Goal: Task Accomplishment & Management: Complete application form

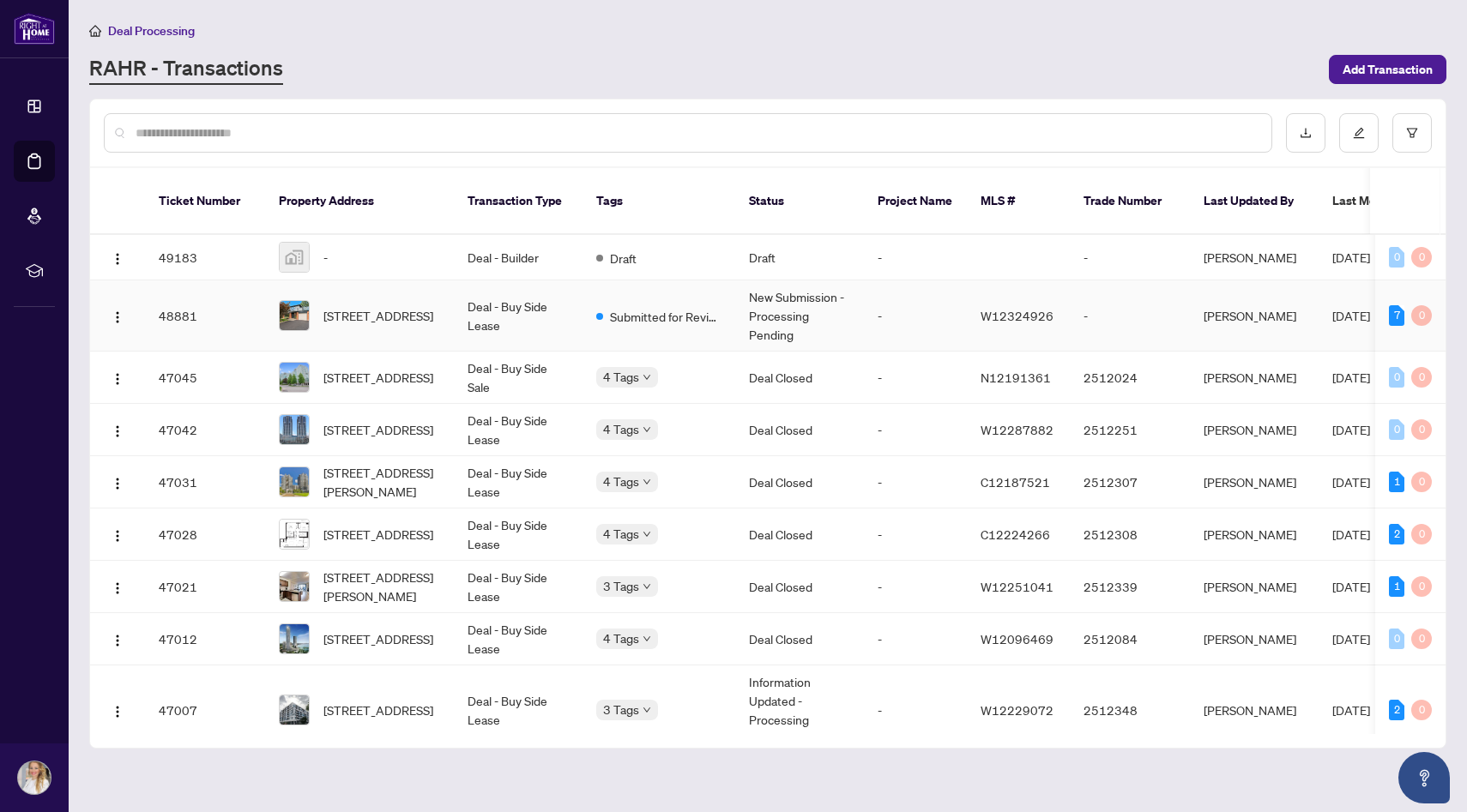
click at [488, 302] on td "Deal - Buy Side Lease" at bounding box center [518, 316] width 129 height 72
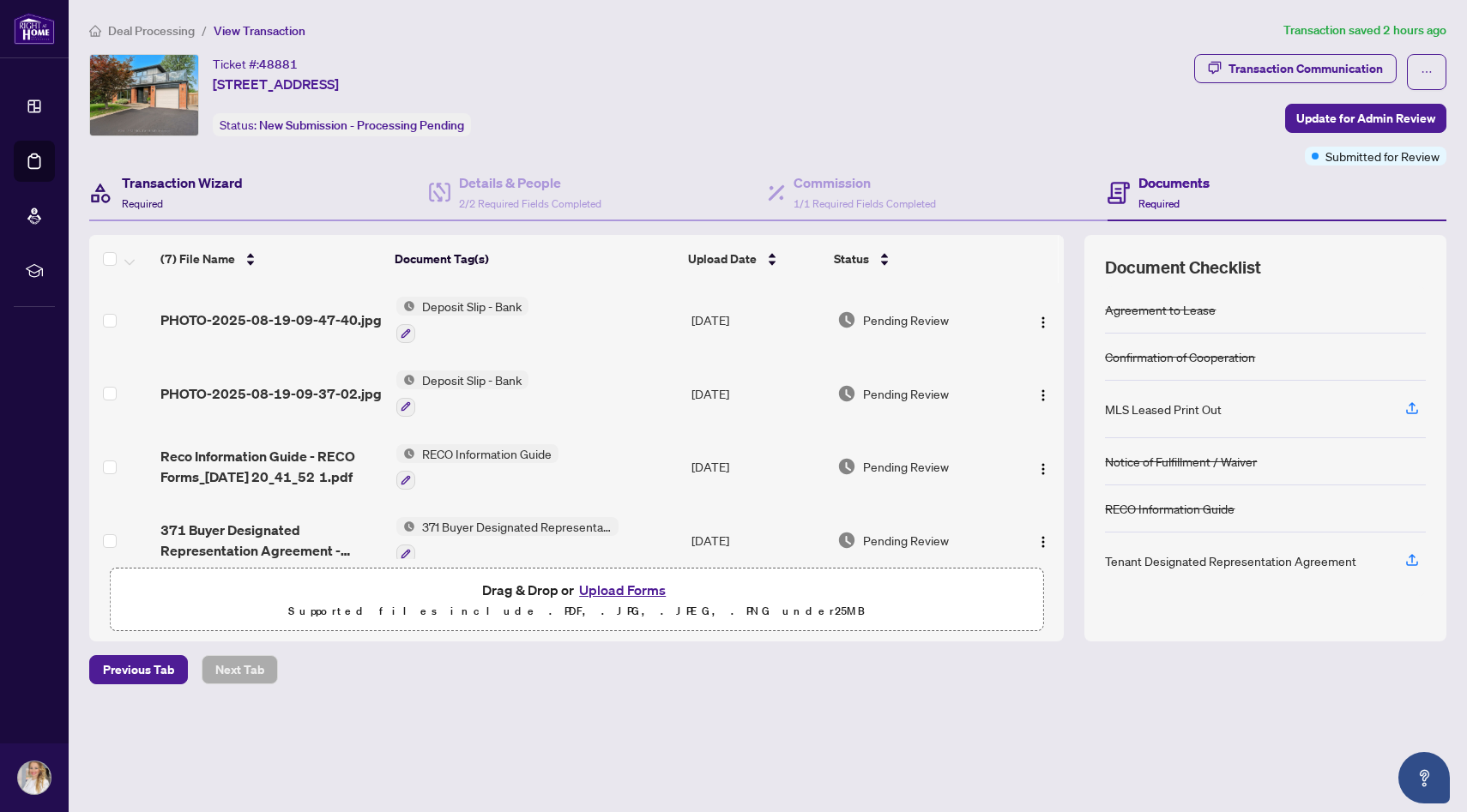
click at [187, 183] on h4 "Transaction Wizard" at bounding box center [182, 182] width 121 height 21
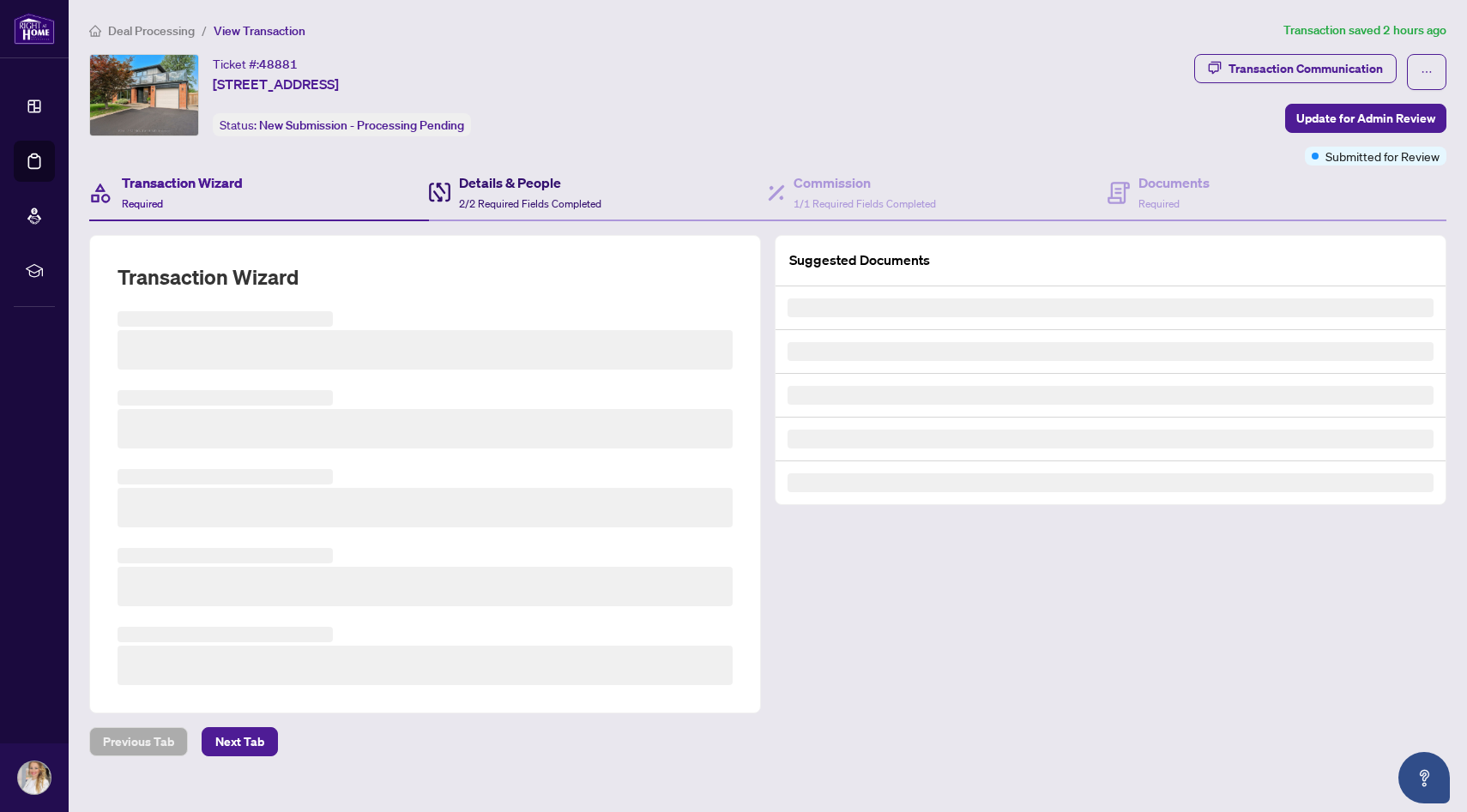
click at [482, 205] on span "2/2 Required Fields Completed" at bounding box center [529, 203] width 142 height 12
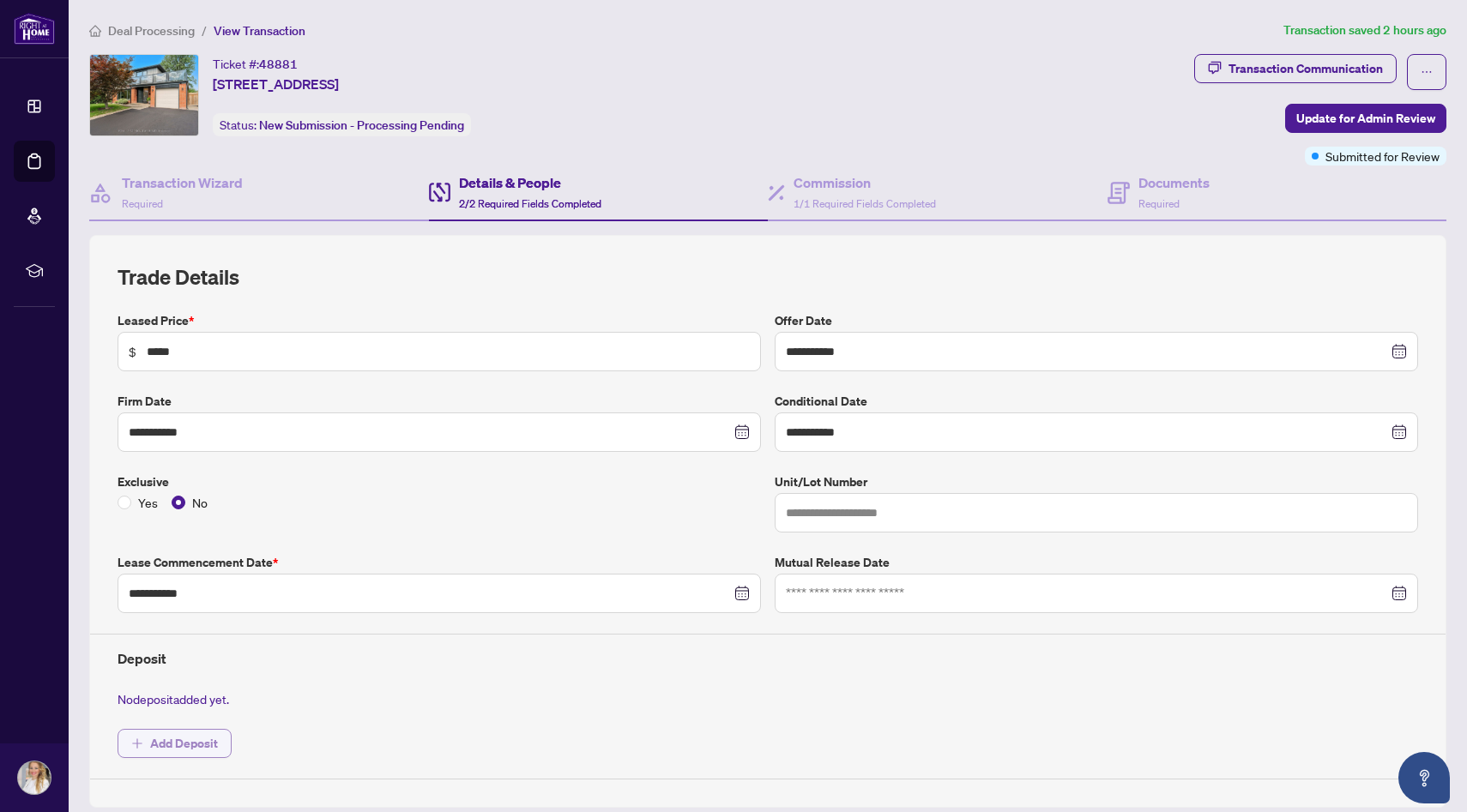
click at [203, 742] on span "Add Deposit" at bounding box center [183, 743] width 68 height 28
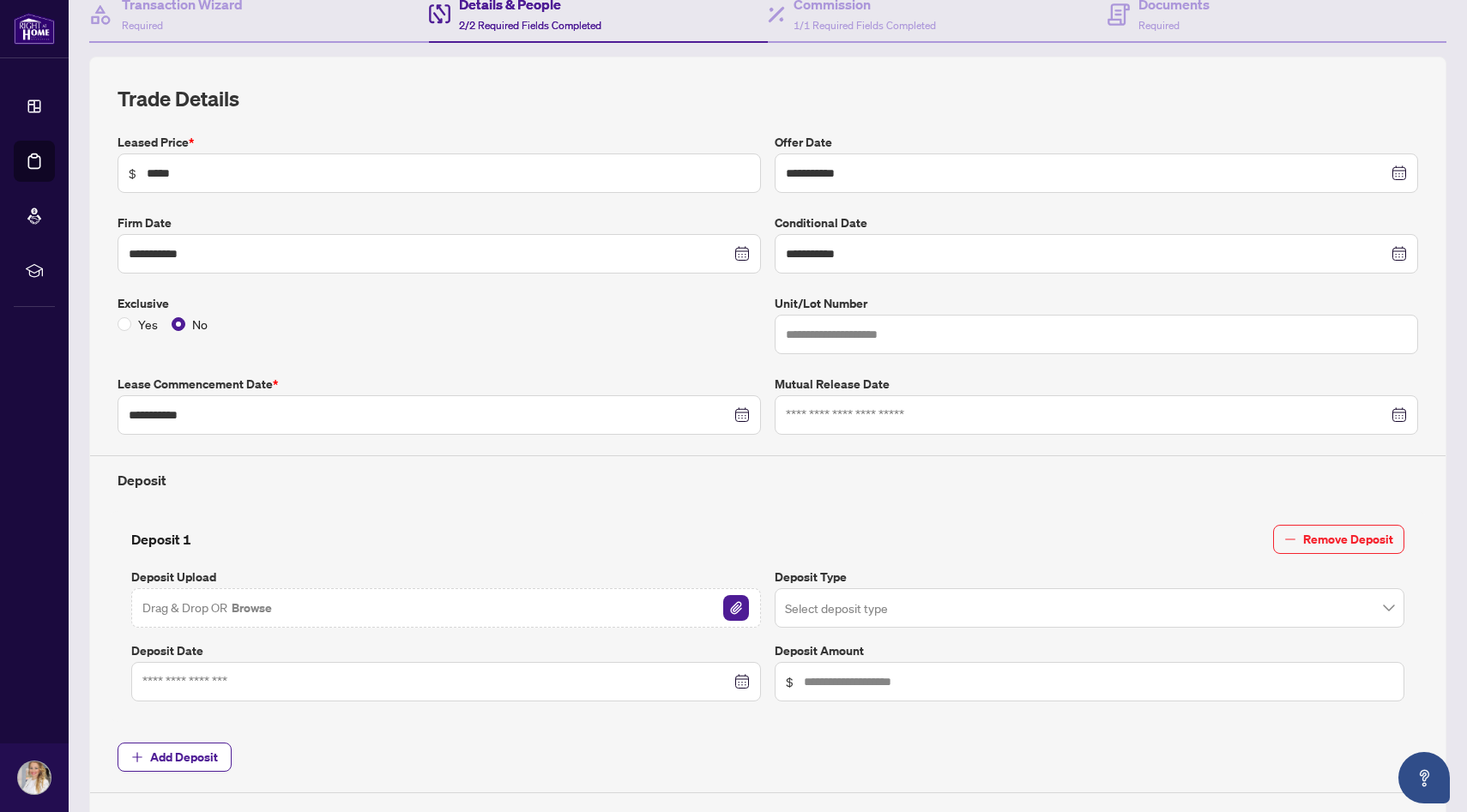
scroll to position [180, 0]
click at [829, 684] on input "text" at bounding box center [1098, 681] width 590 height 19
click at [743, 683] on div at bounding box center [446, 681] width 608 height 19
type input "*****"
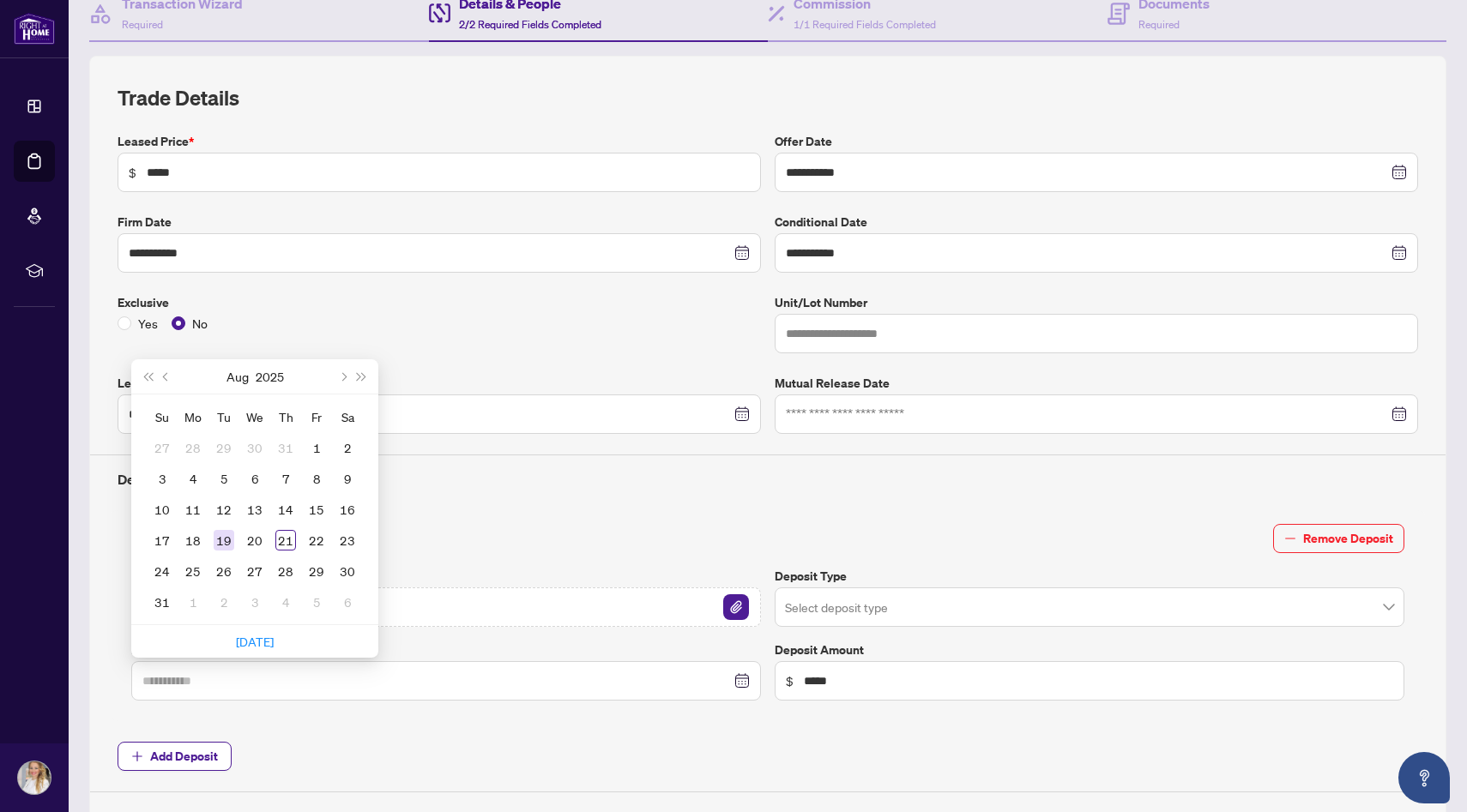
click at [222, 539] on div "19" at bounding box center [225, 541] width 21 height 21
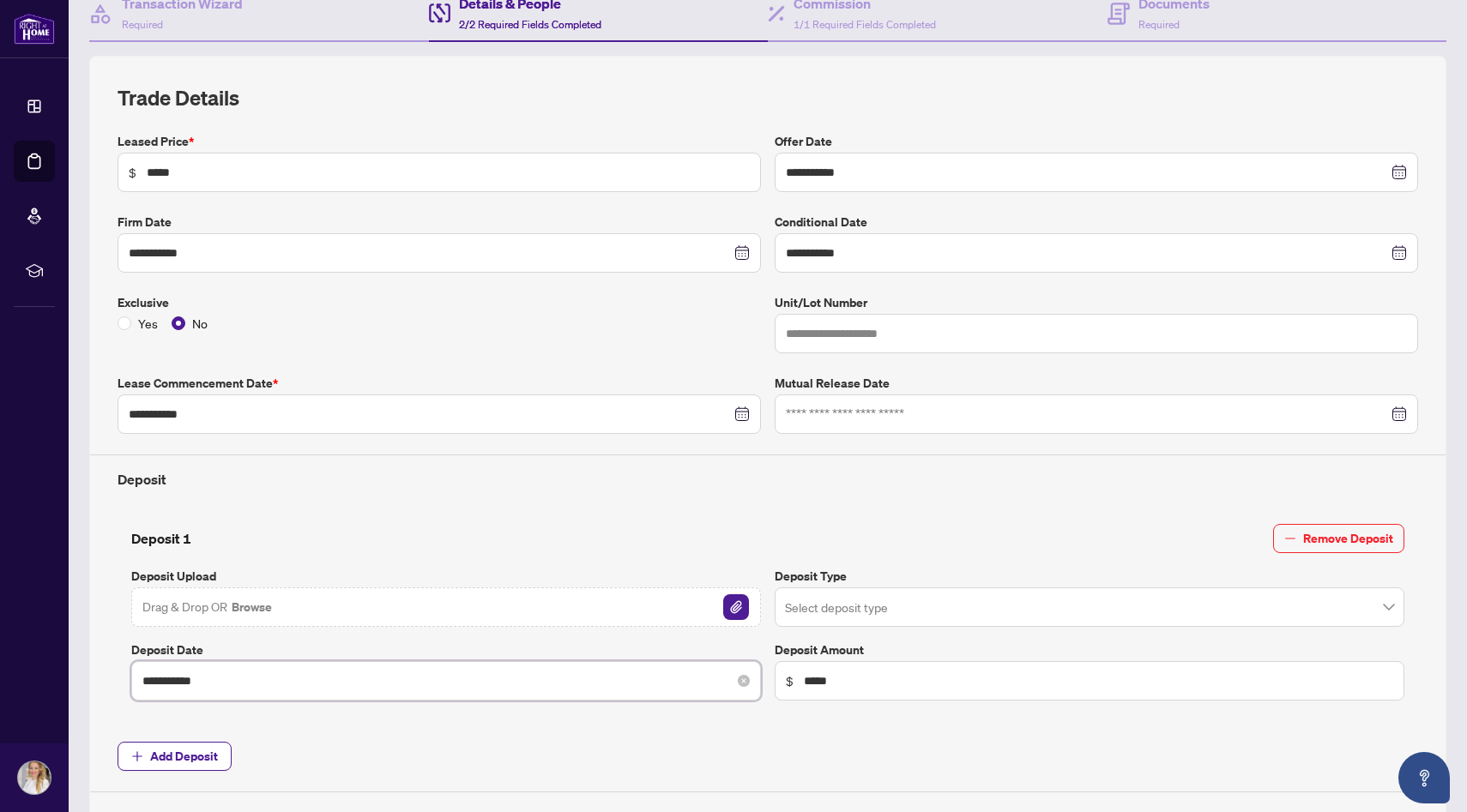
click at [189, 685] on input "**********" at bounding box center [437, 681] width 589 height 19
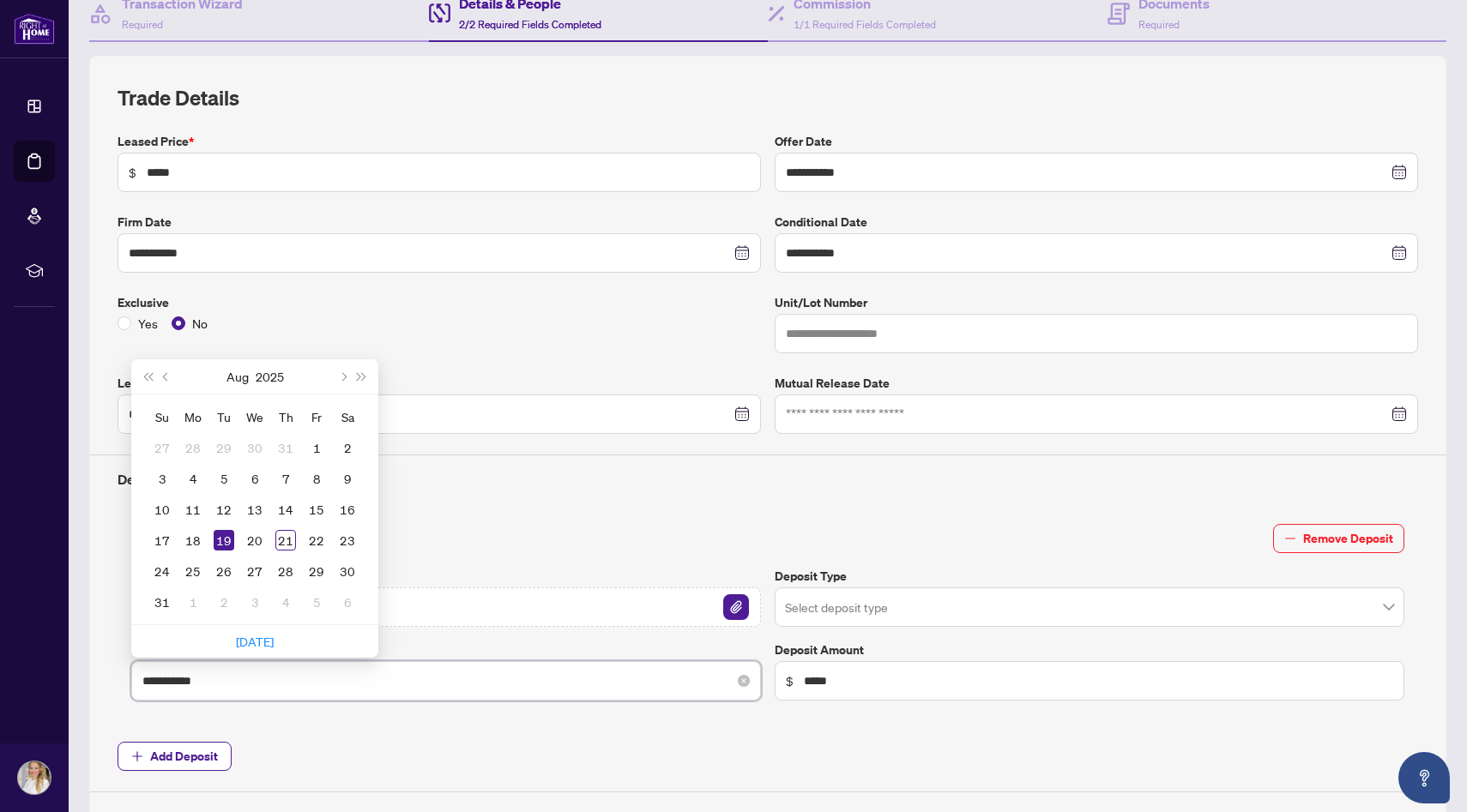
type input "**********"
click at [314, 733] on div "**********" at bounding box center [767, 461] width 1314 height 660
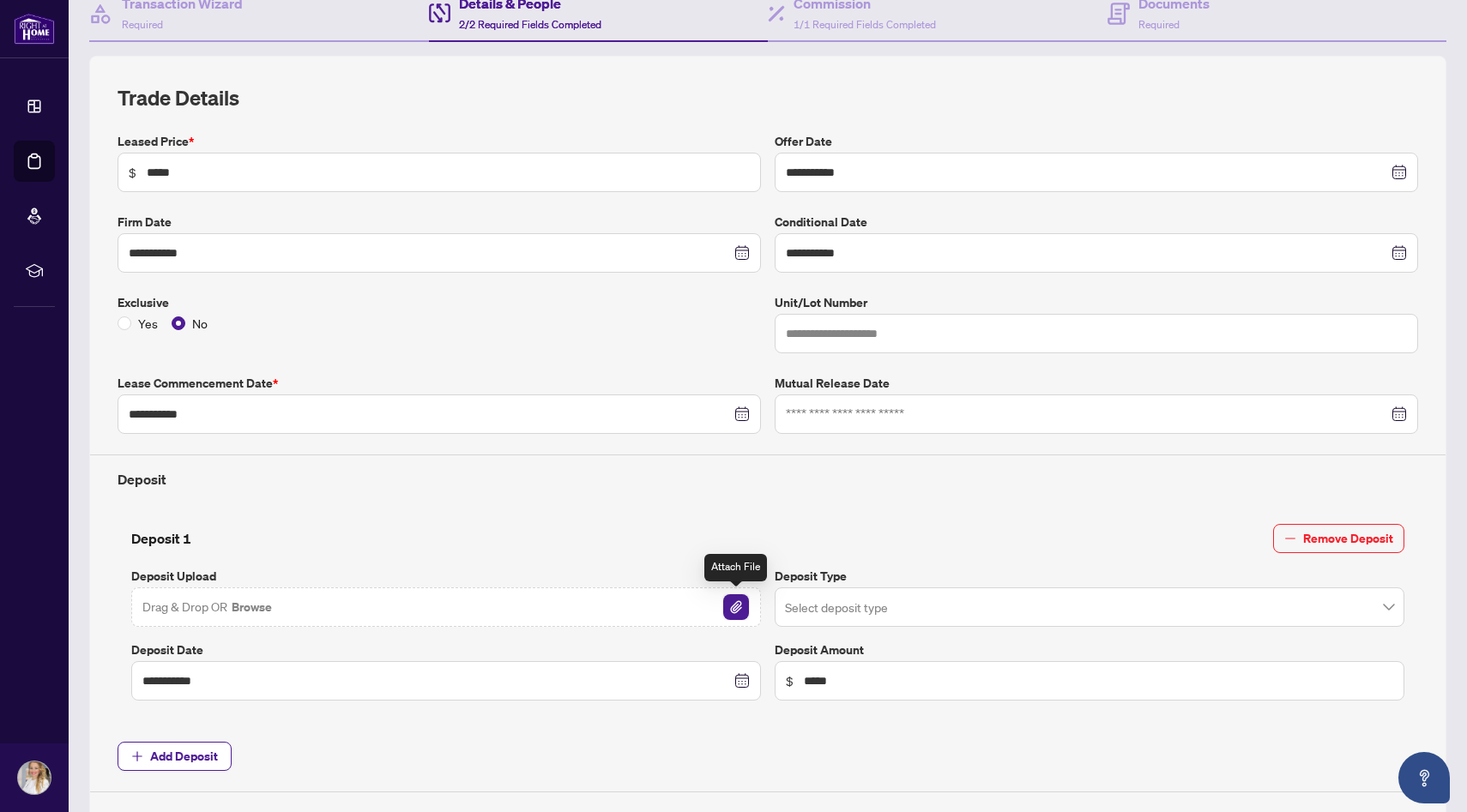
click at [734, 601] on img "button" at bounding box center [736, 607] width 26 height 26
click at [976, 611] on input "search" at bounding box center [1081, 610] width 593 height 38
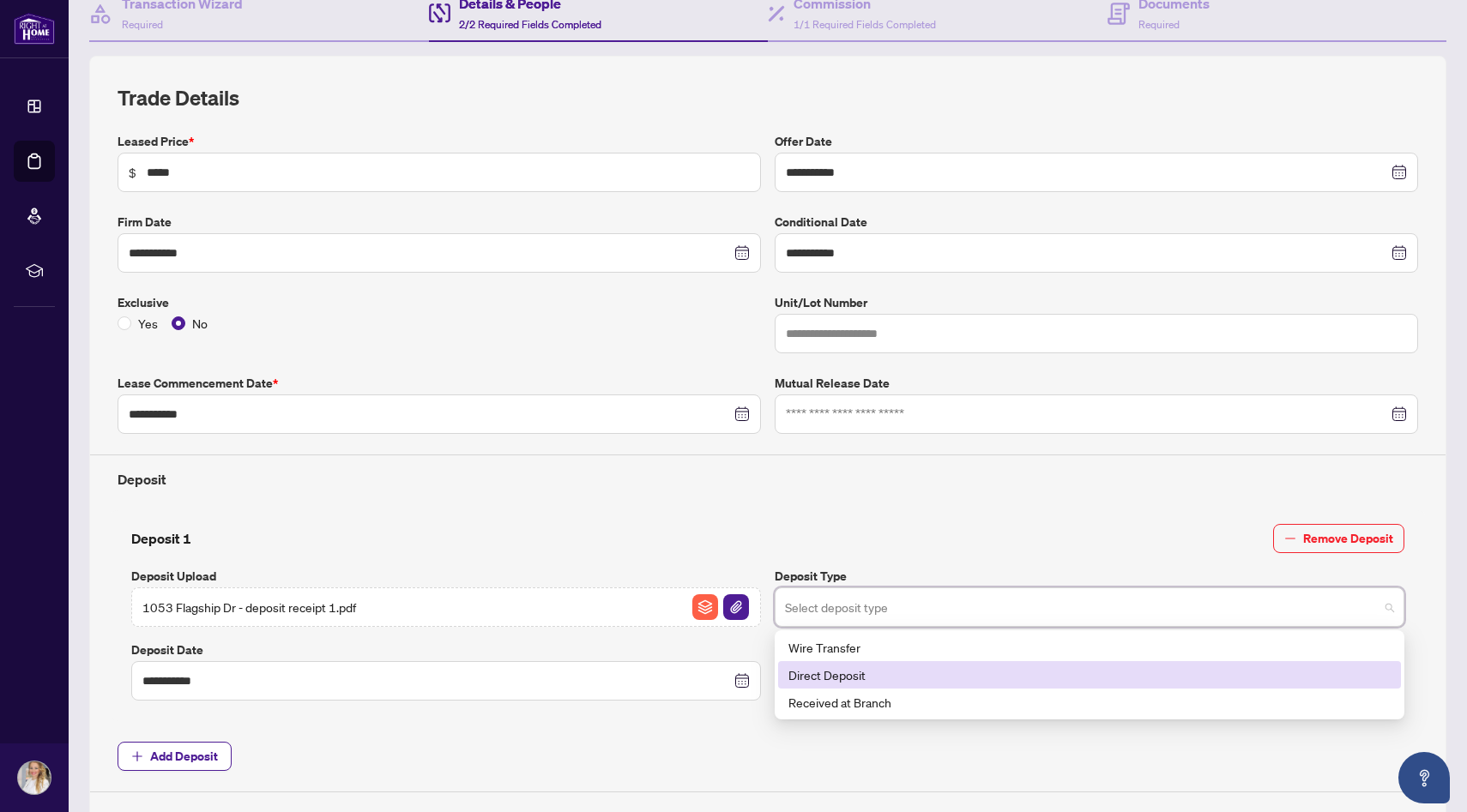
click at [909, 669] on div "Direct Deposit" at bounding box center [1089, 675] width 602 height 19
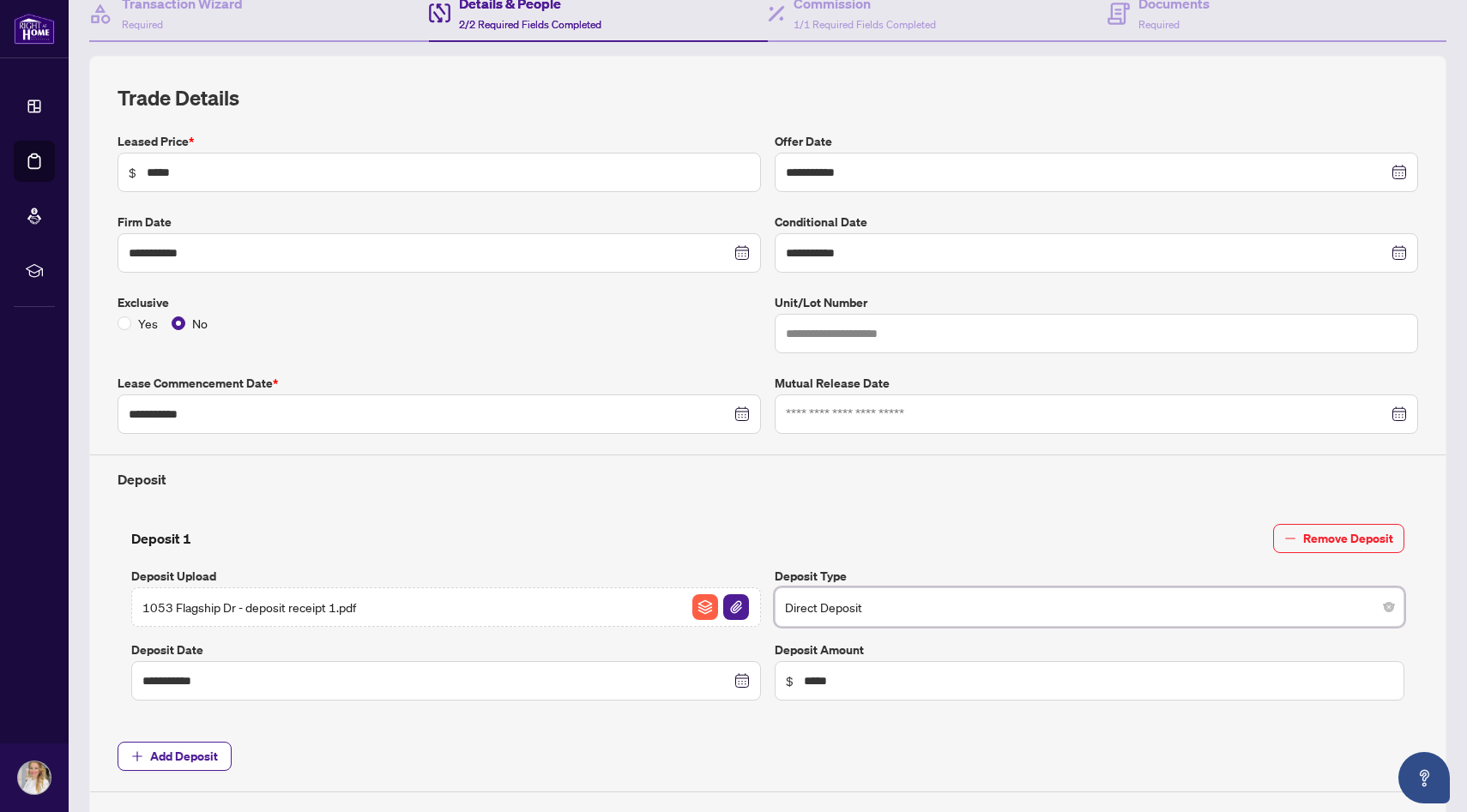
scroll to position [0, 0]
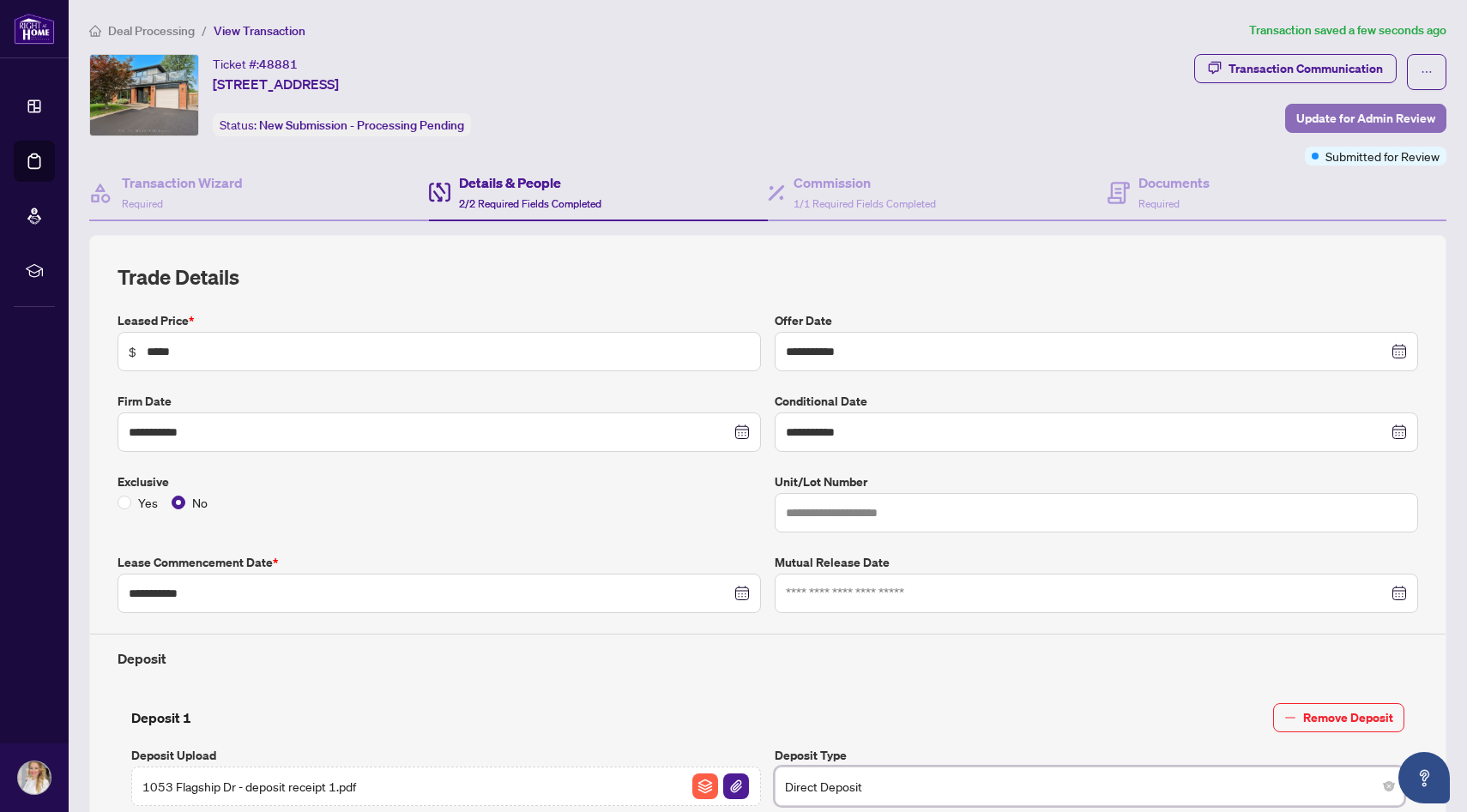
click at [1360, 121] on span "Update for Admin Review" at bounding box center [1365, 118] width 139 height 28
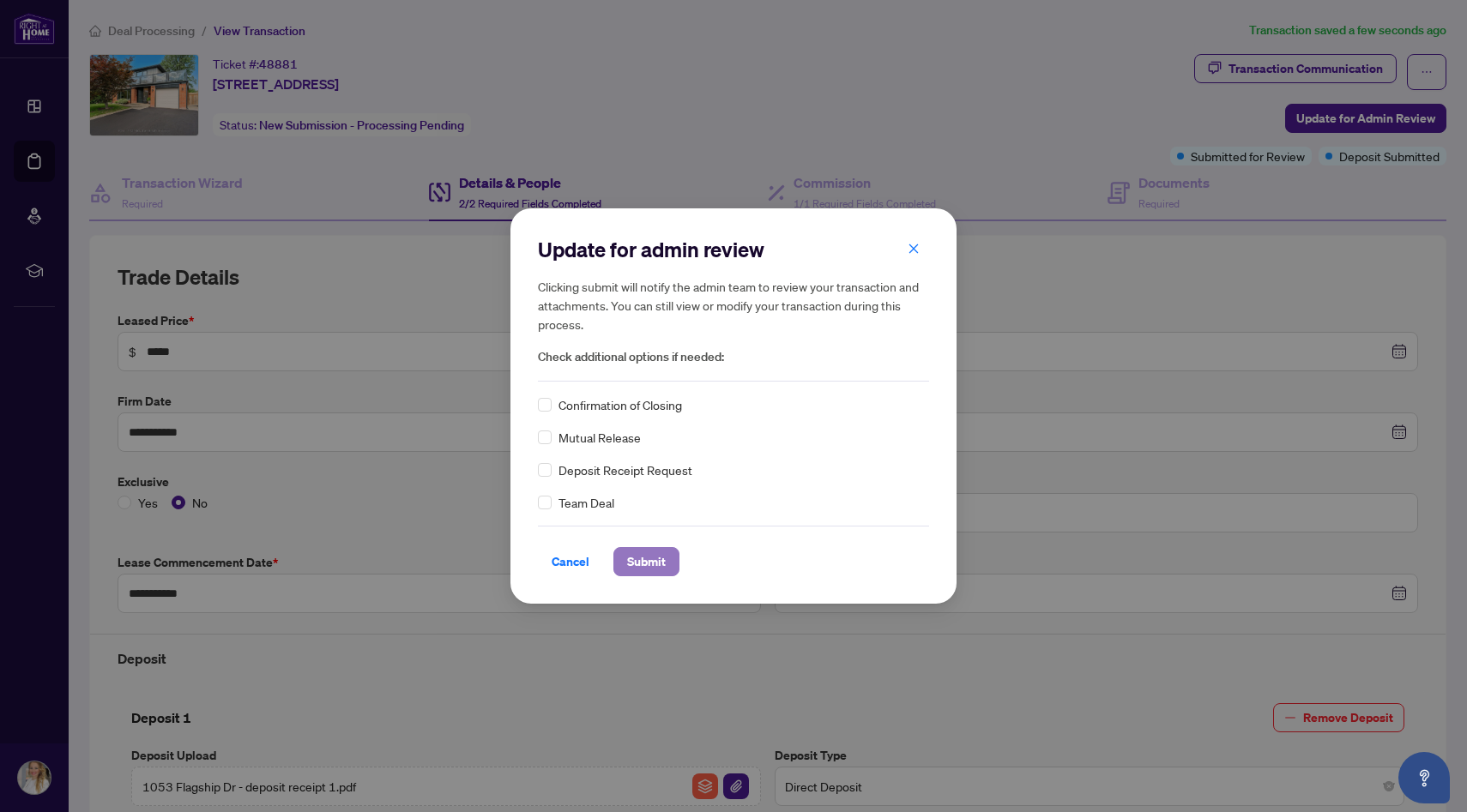
click at [648, 558] on span "Submit" at bounding box center [646, 562] width 38 height 28
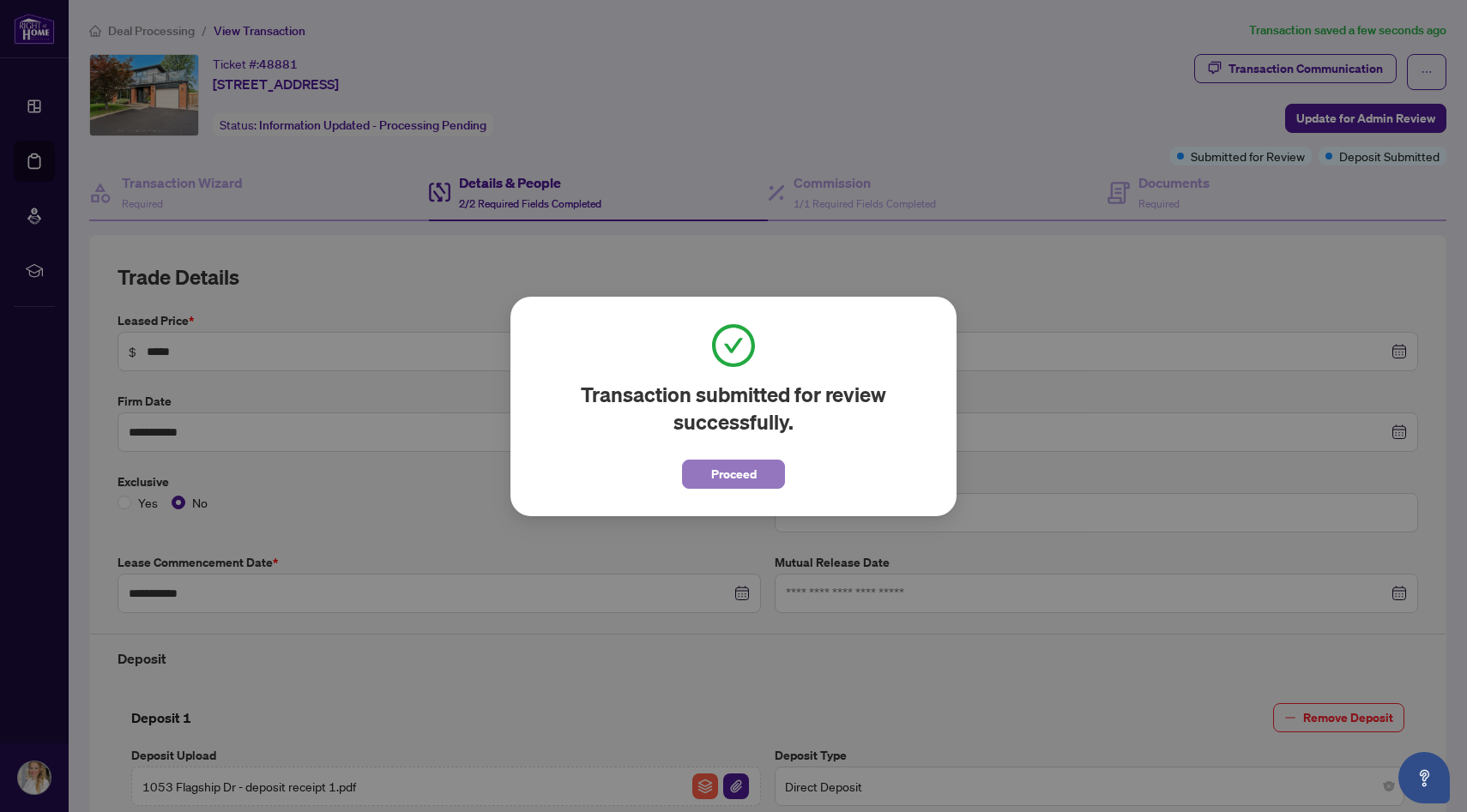
click at [756, 477] on button "Proceed" at bounding box center [734, 474] width 103 height 30
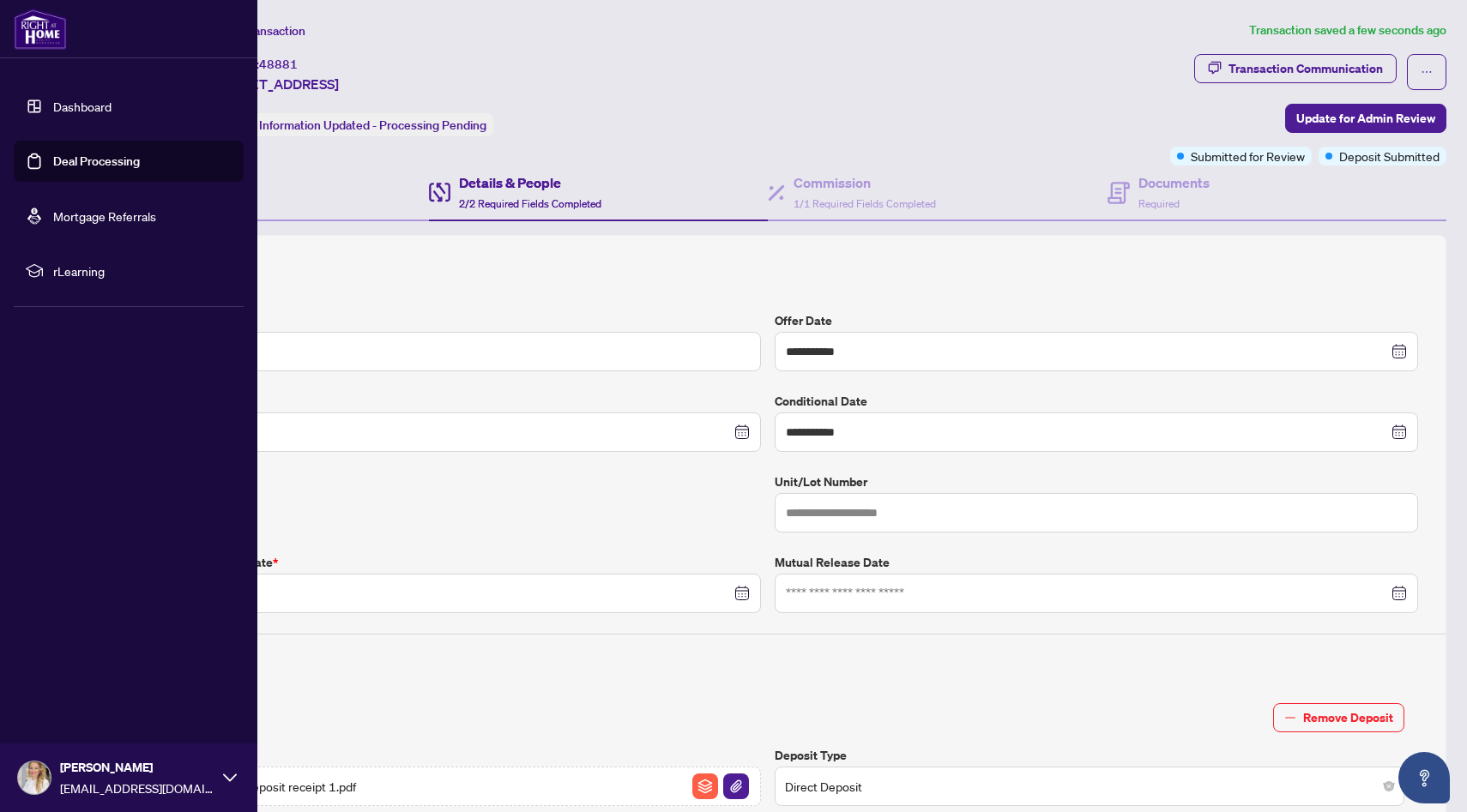
click at [109, 163] on link "Deal Processing" at bounding box center [97, 161] width 87 height 15
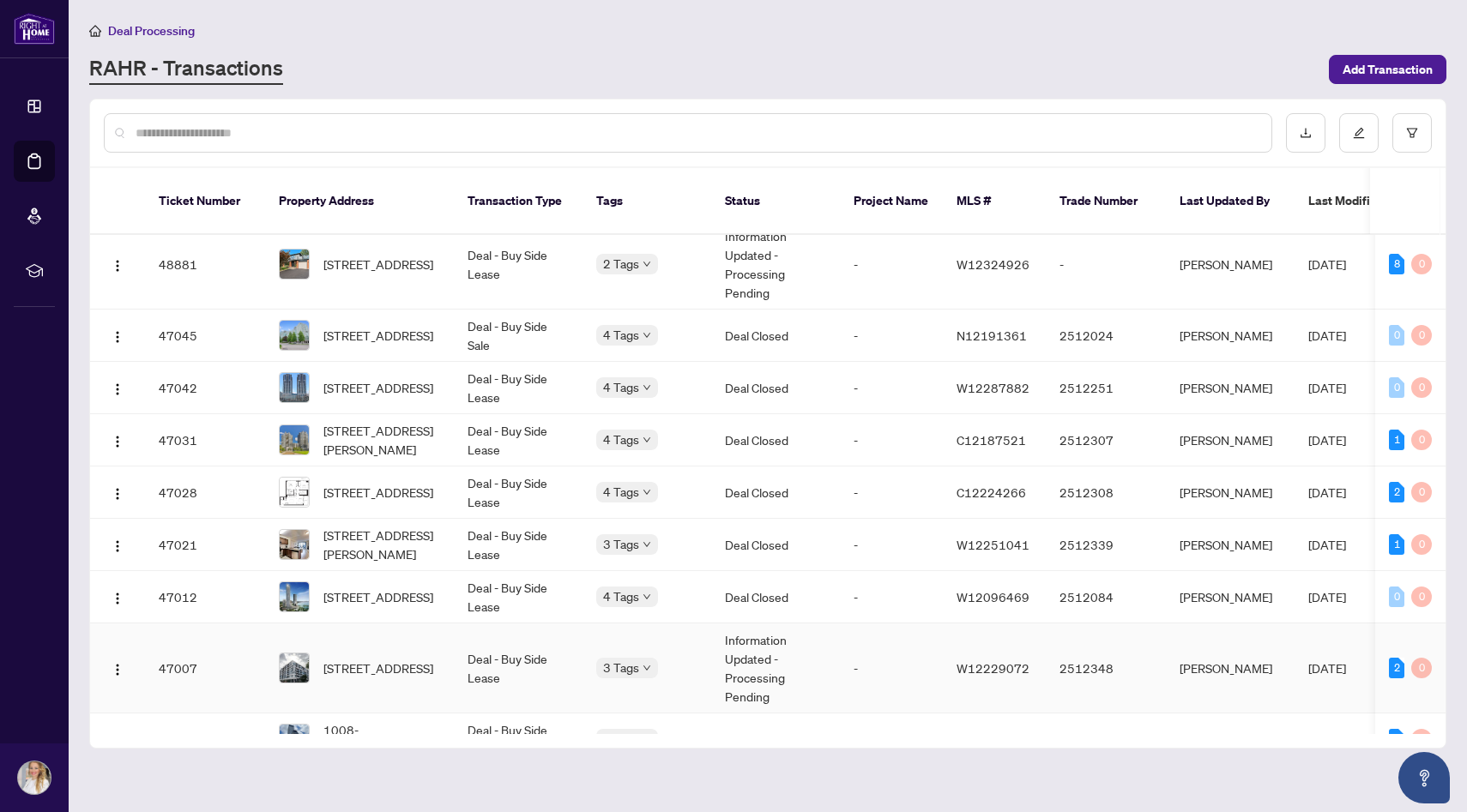
scroll to position [72, 0]
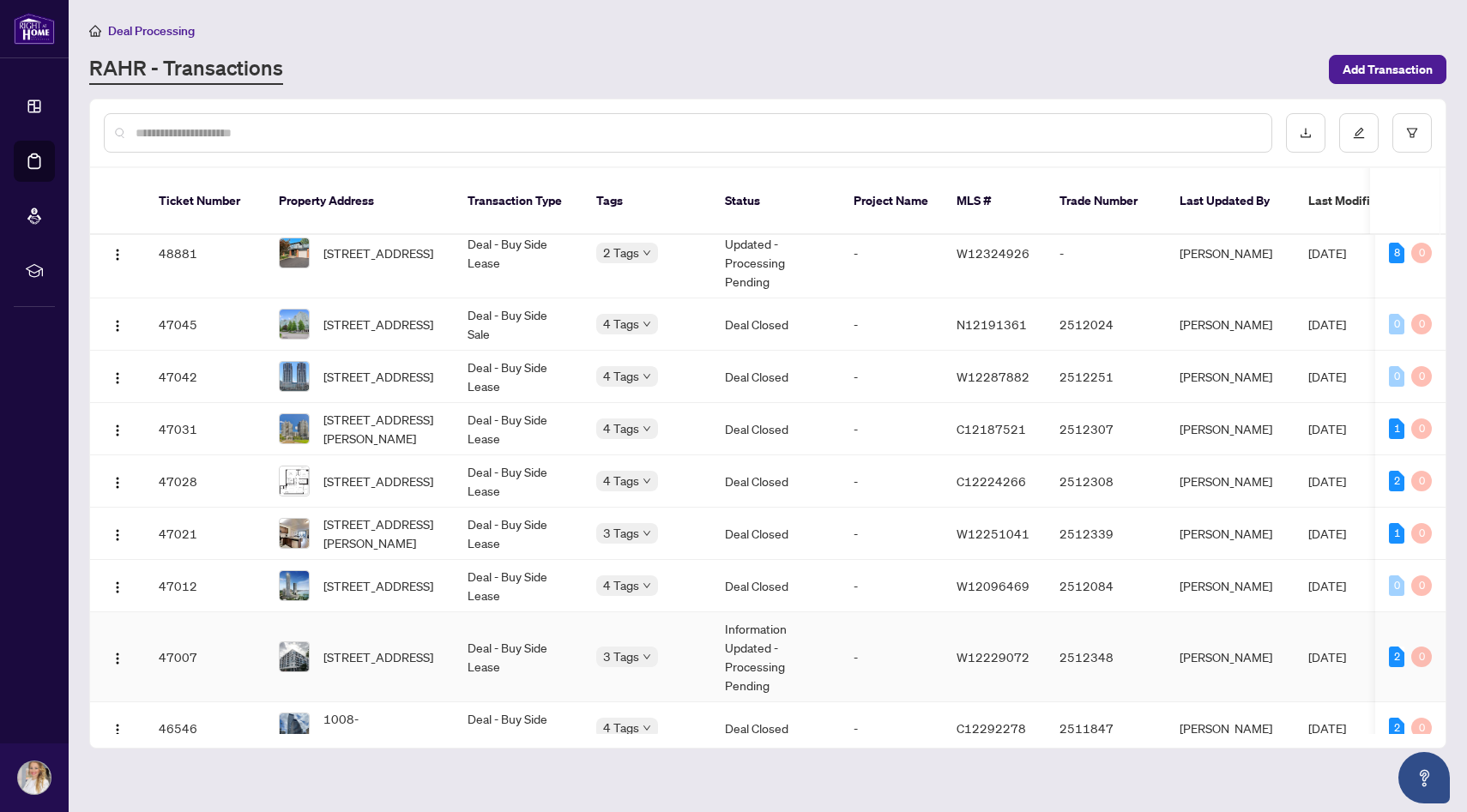
click at [504, 633] on td "Deal - Buy Side Lease" at bounding box center [518, 657] width 129 height 90
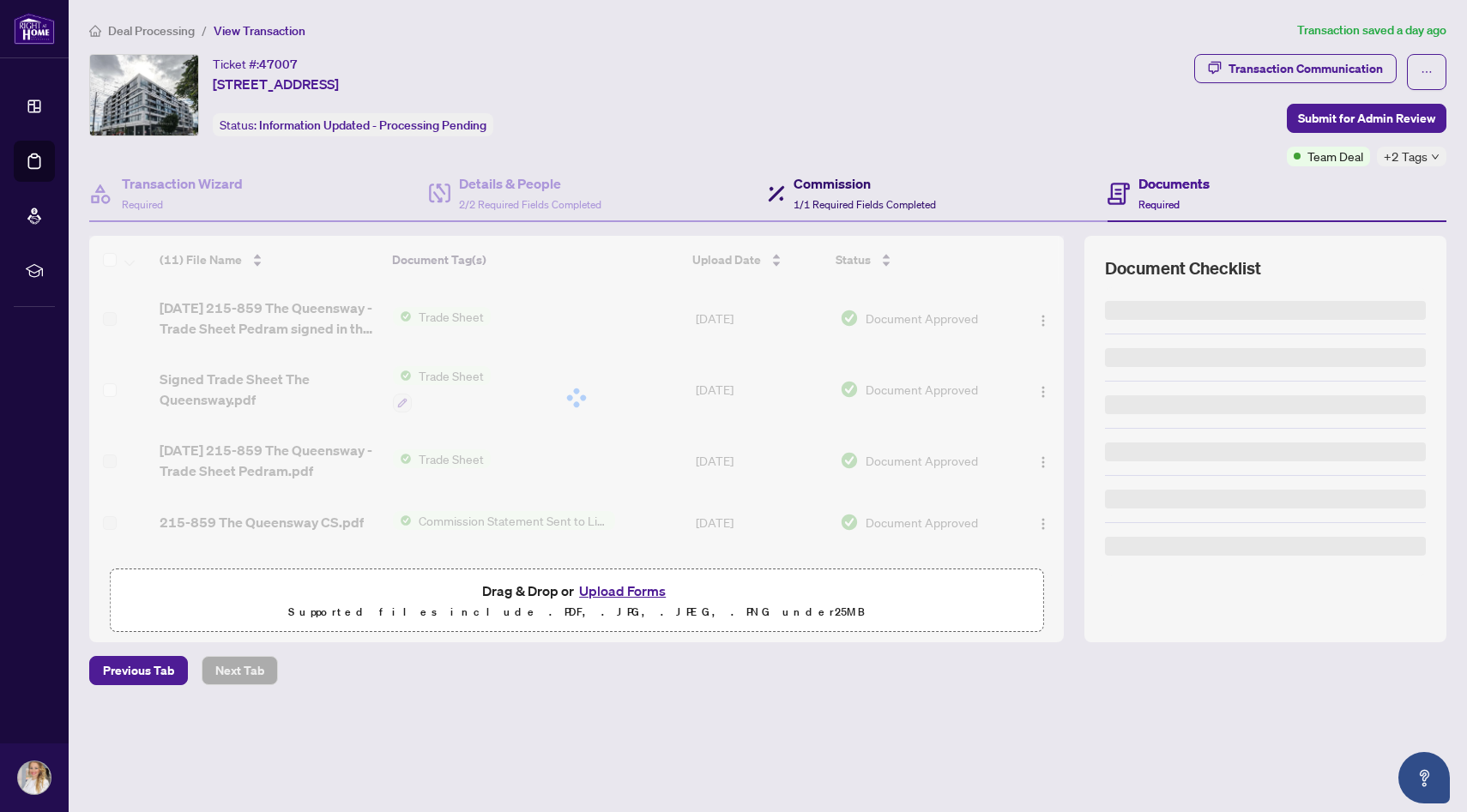
click at [817, 212] on div "Commission 1/1 Required Fields Completed" at bounding box center [864, 193] width 142 height 40
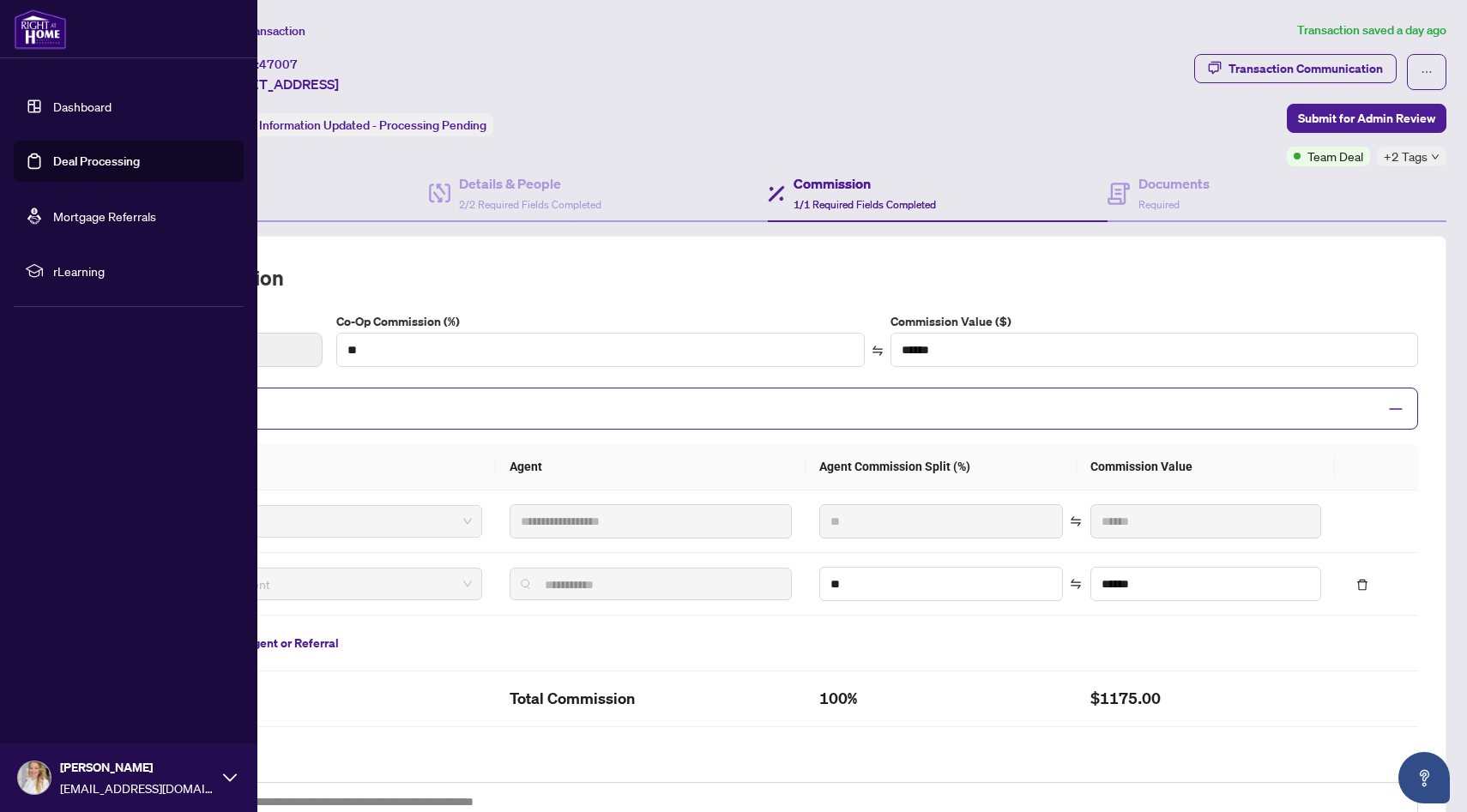
click at [128, 158] on link "Deal Processing" at bounding box center [97, 161] width 87 height 15
